Goal: Task Accomplishment & Management: Use online tool/utility

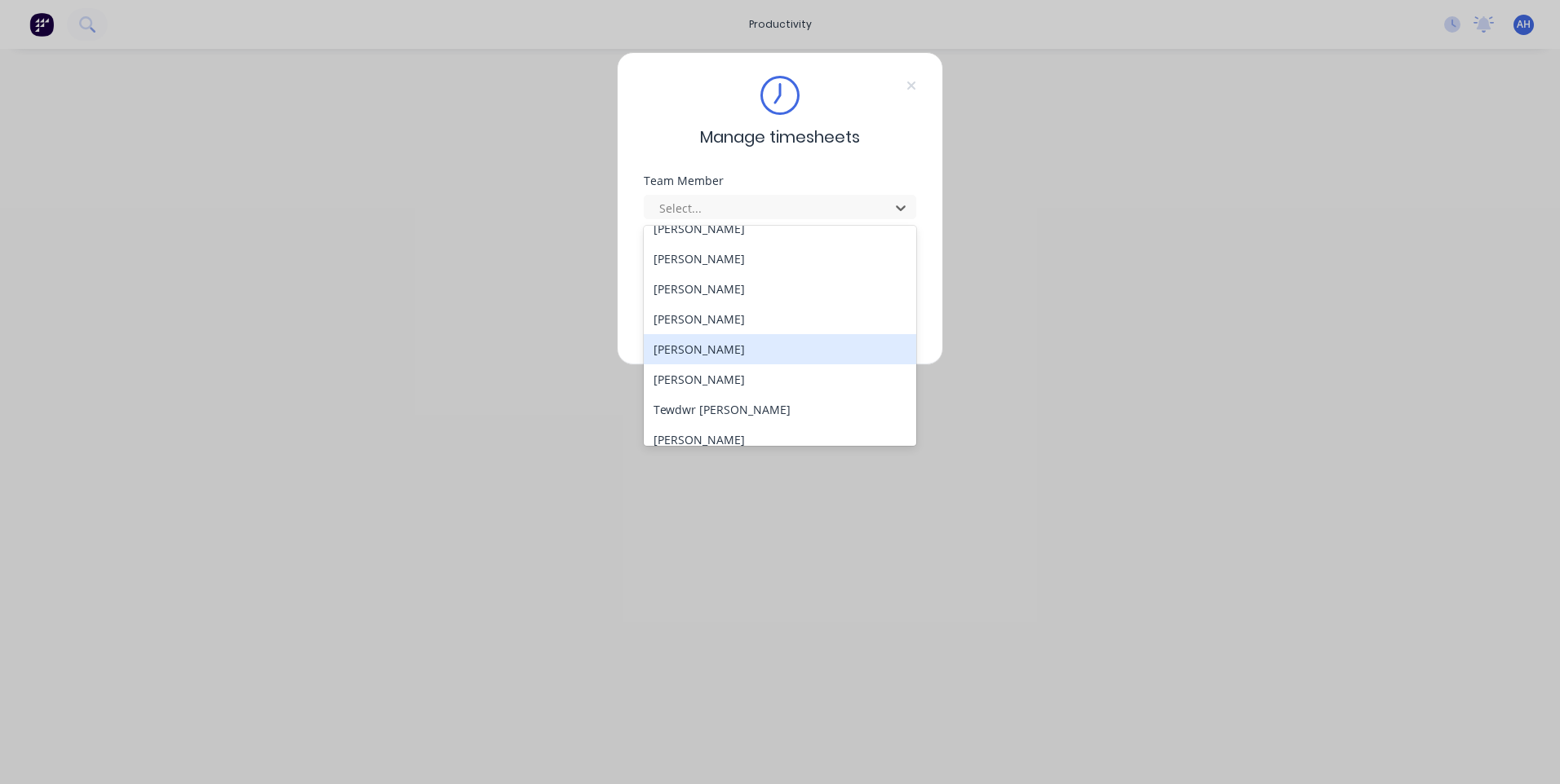
scroll to position [873, 0]
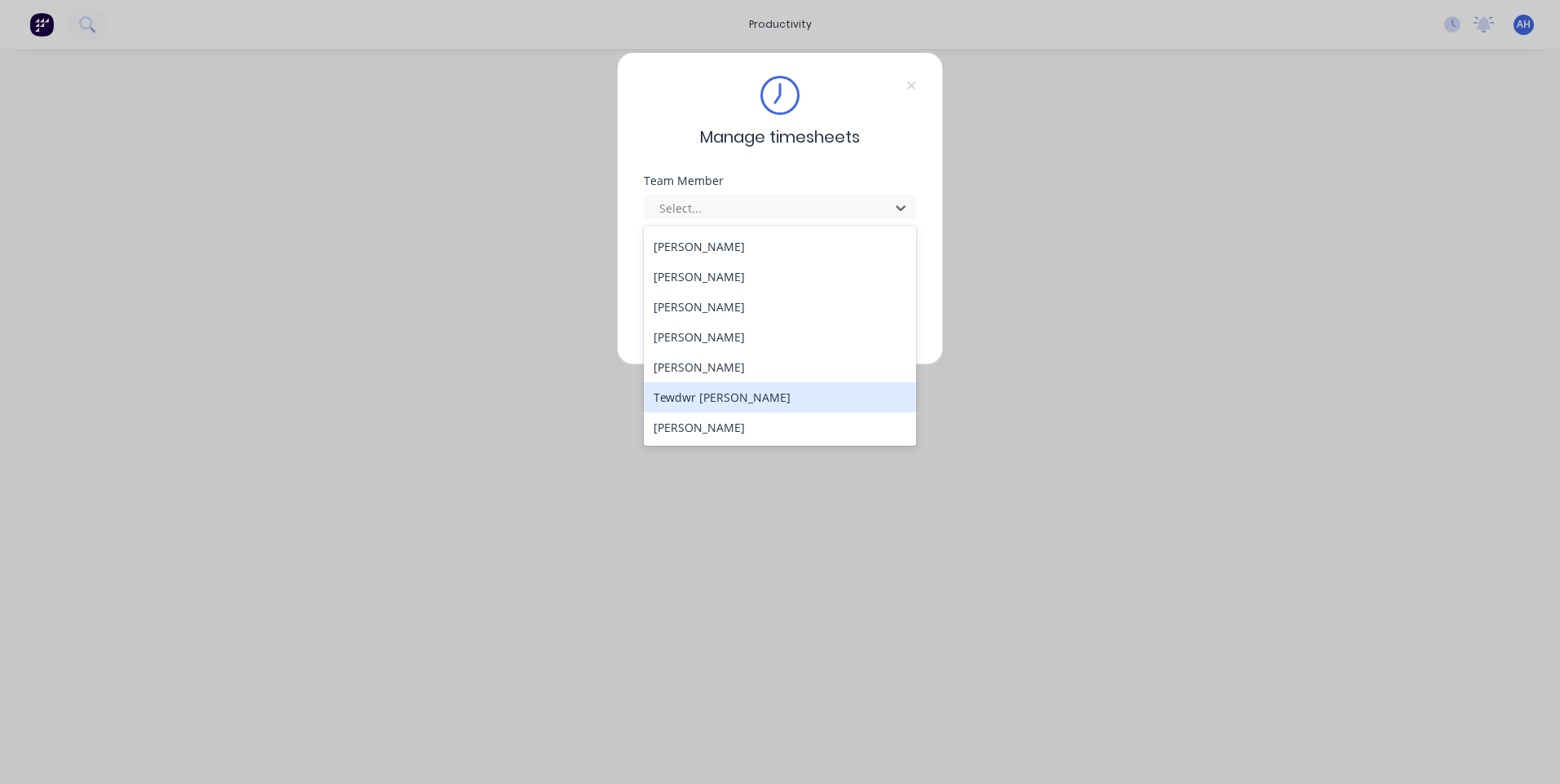
click at [740, 409] on div "Tewdwr [PERSON_NAME]" at bounding box center [780, 398] width 273 height 30
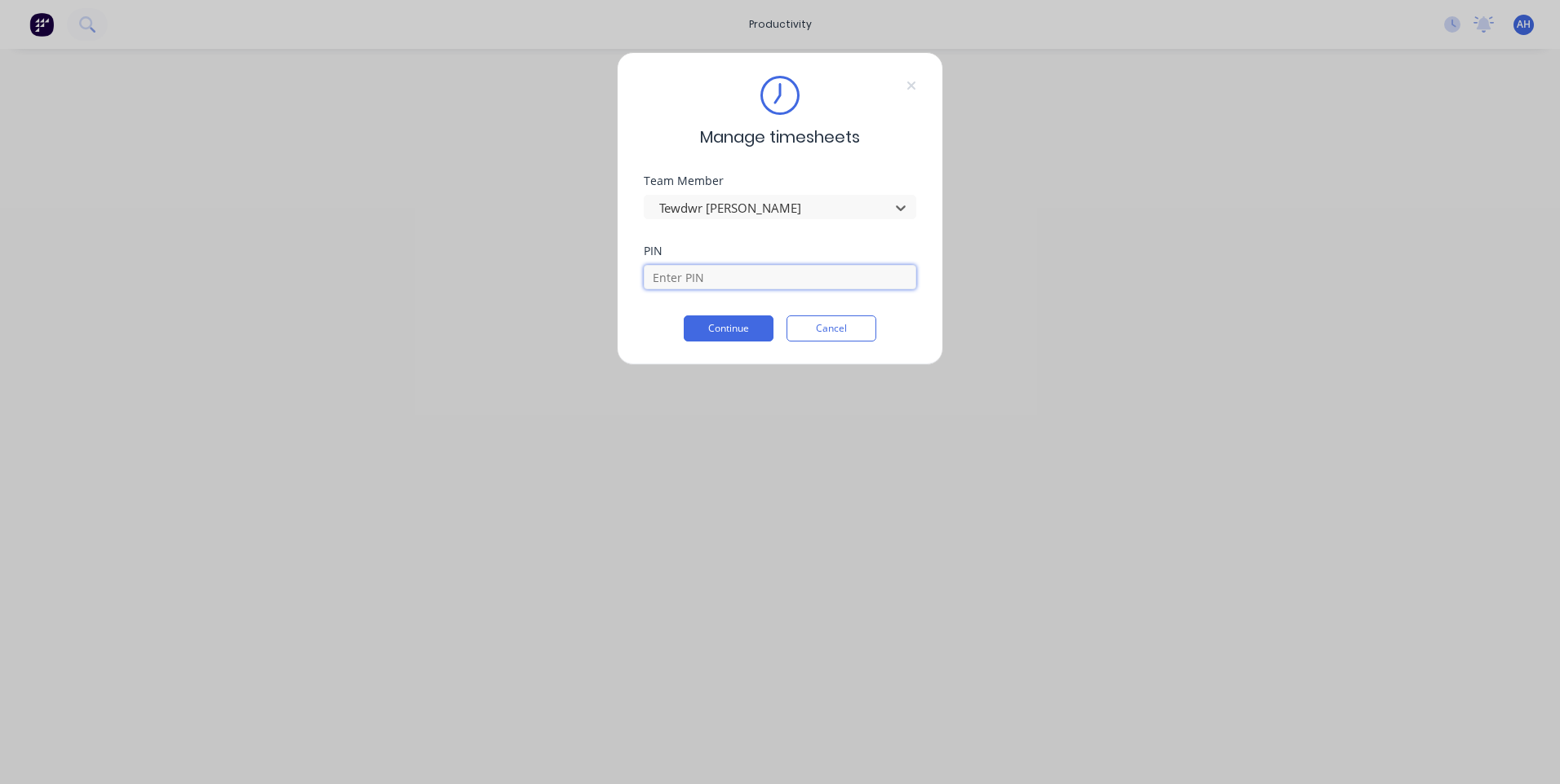
click at [701, 274] on input at bounding box center [780, 277] width 273 height 24
type input "2711"
click at [684, 315] on button "Continue" at bounding box center [729, 328] width 90 height 26
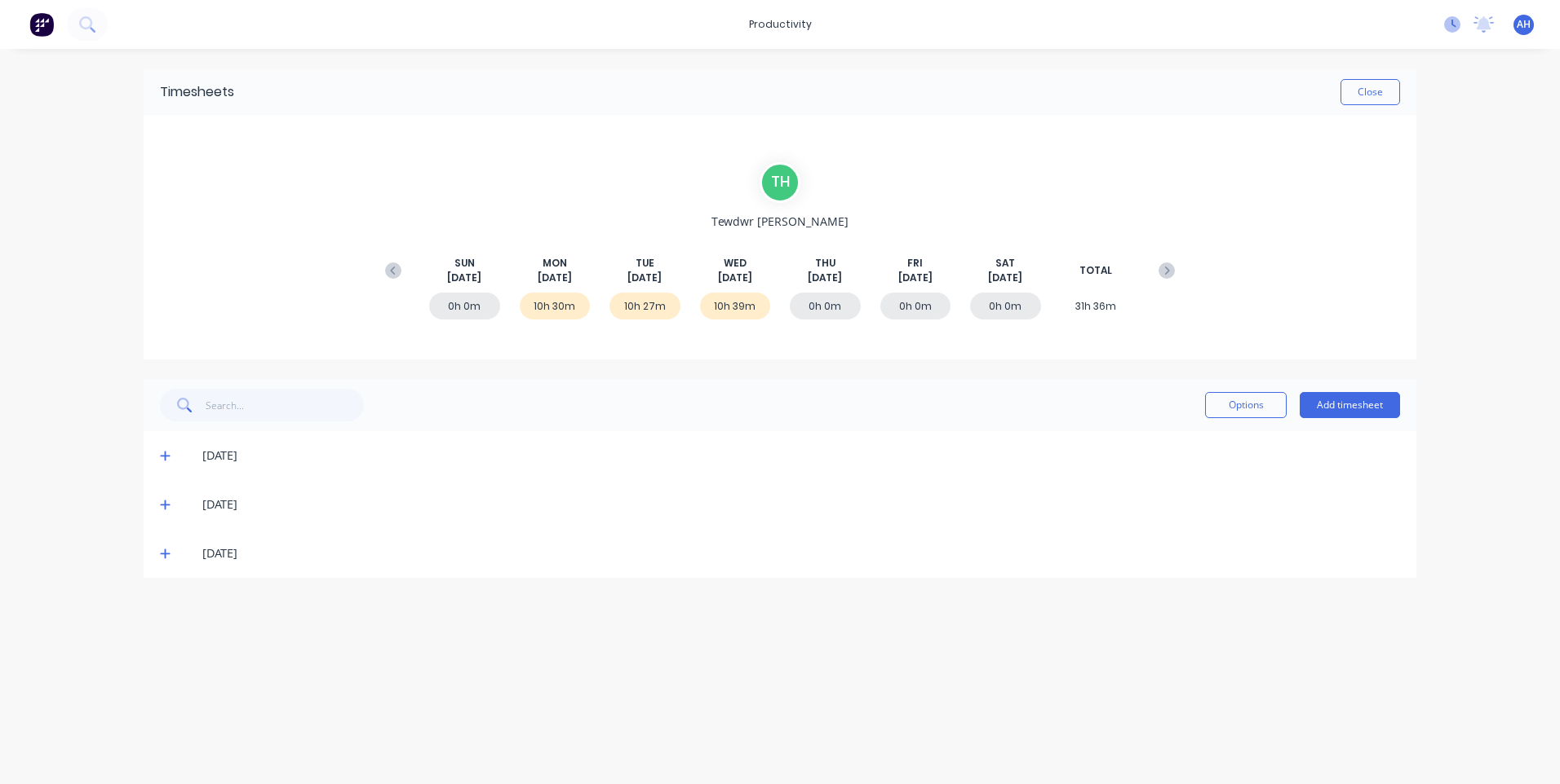
click at [1450, 22] on icon at bounding box center [1452, 24] width 16 height 16
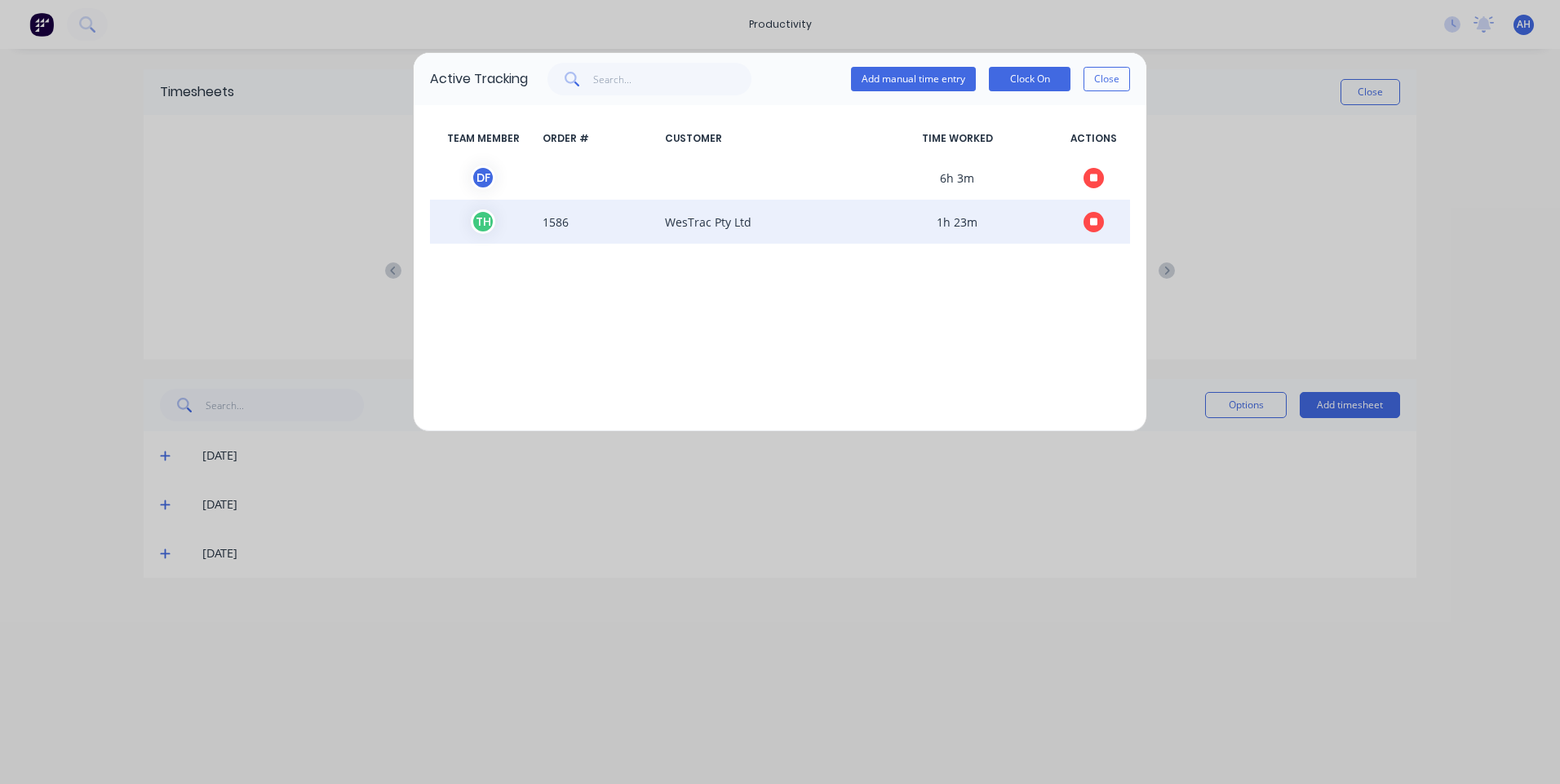
click at [1094, 222] on icon "button" at bounding box center [1094, 221] width 8 height 8
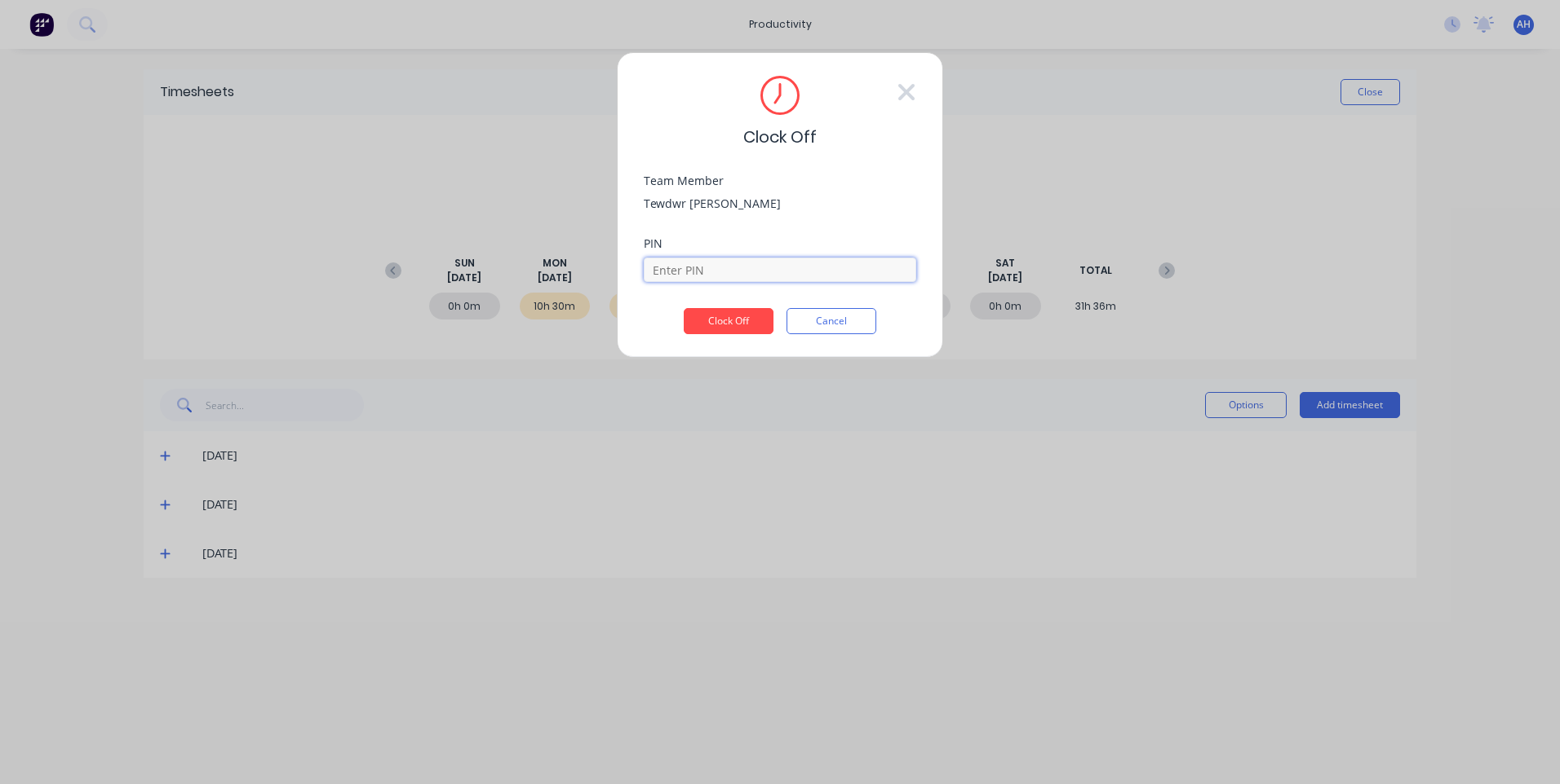
click at [721, 269] on input at bounding box center [780, 270] width 273 height 24
type input "2711"
click at [684, 308] on button "Clock Off" at bounding box center [729, 321] width 90 height 26
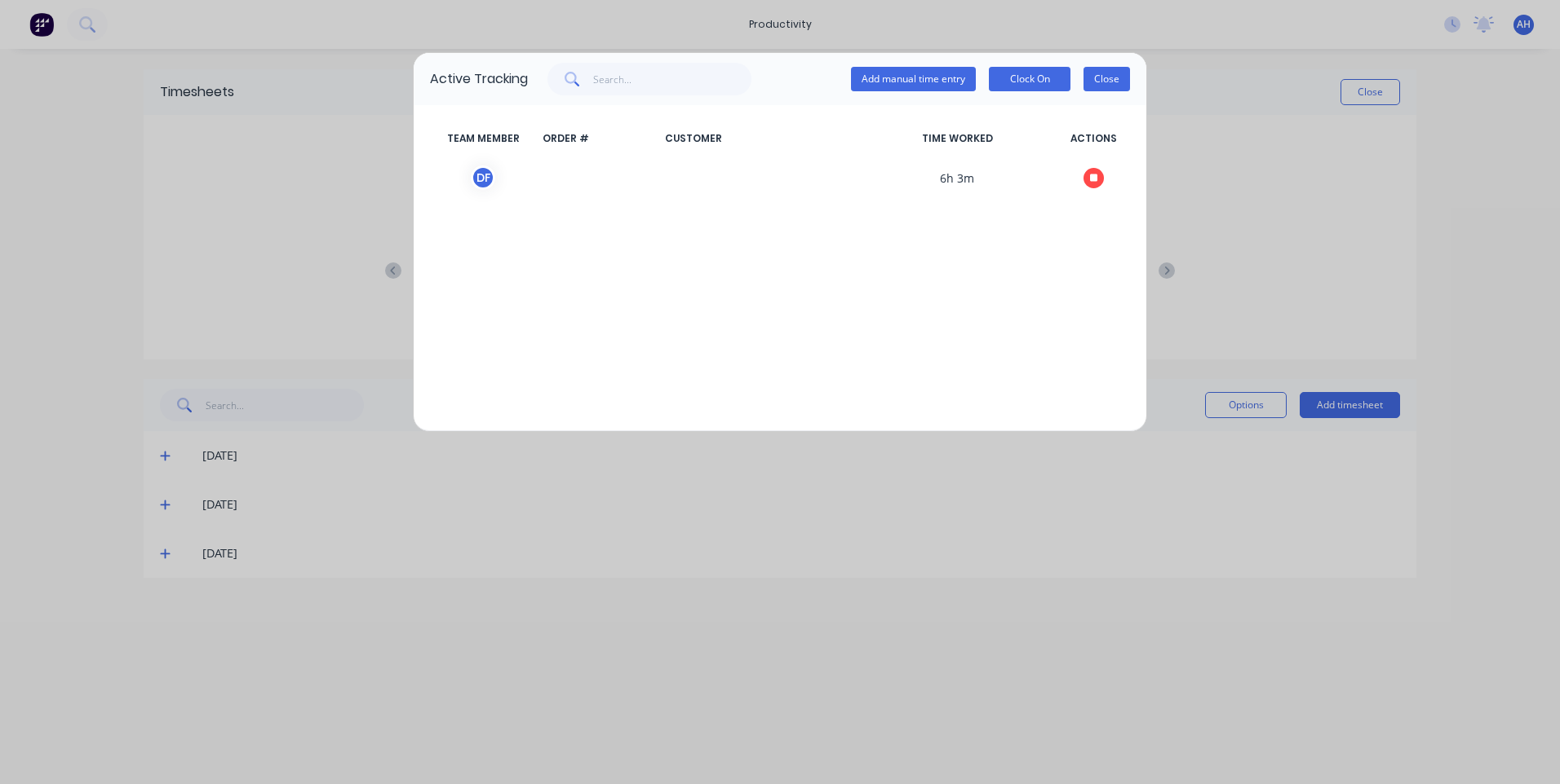
click at [1093, 77] on button "Close" at bounding box center [1106, 79] width 47 height 24
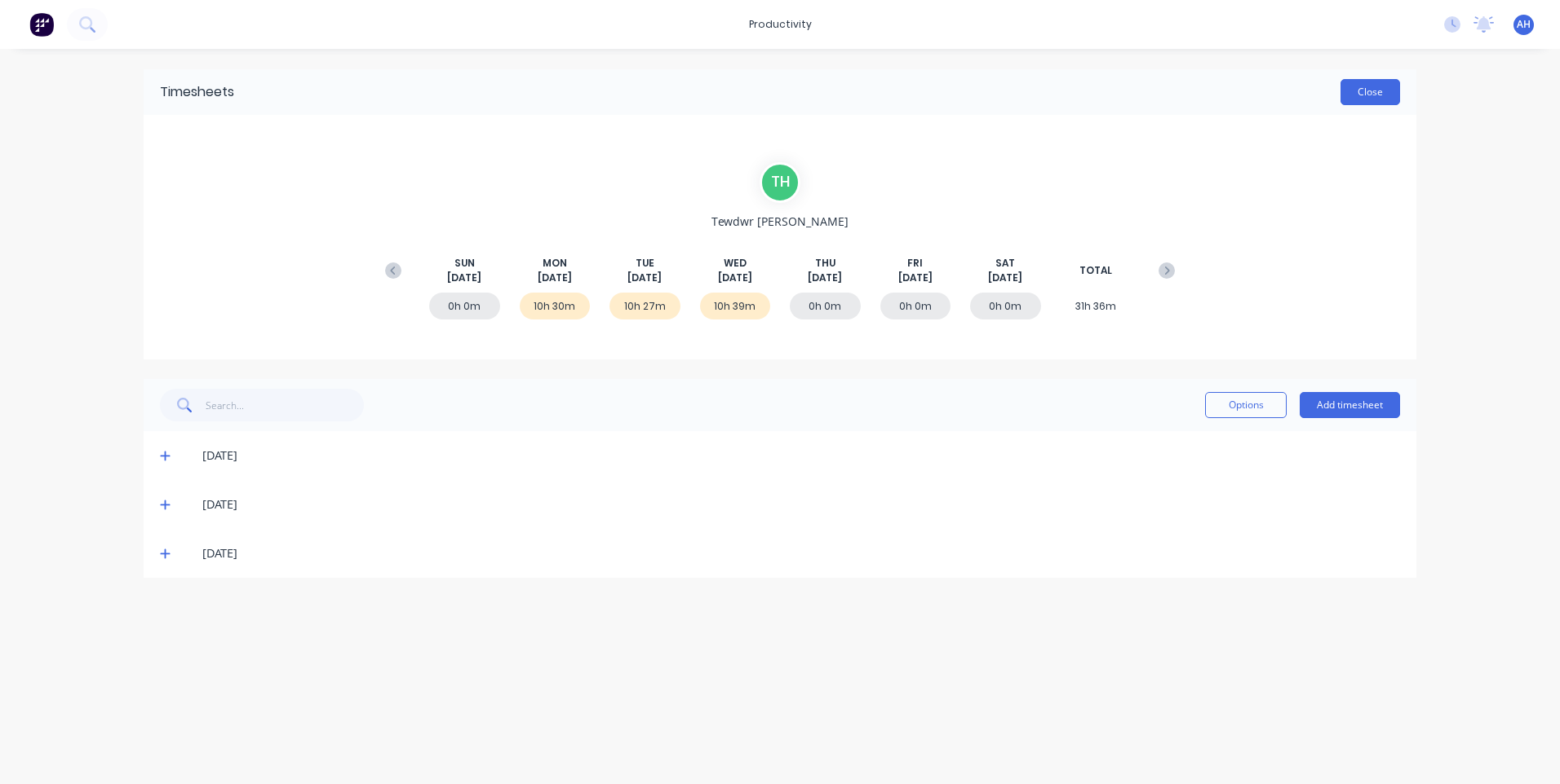
click at [1361, 91] on button "Close" at bounding box center [1370, 91] width 59 height 26
